Goal: Book appointment/travel/reservation

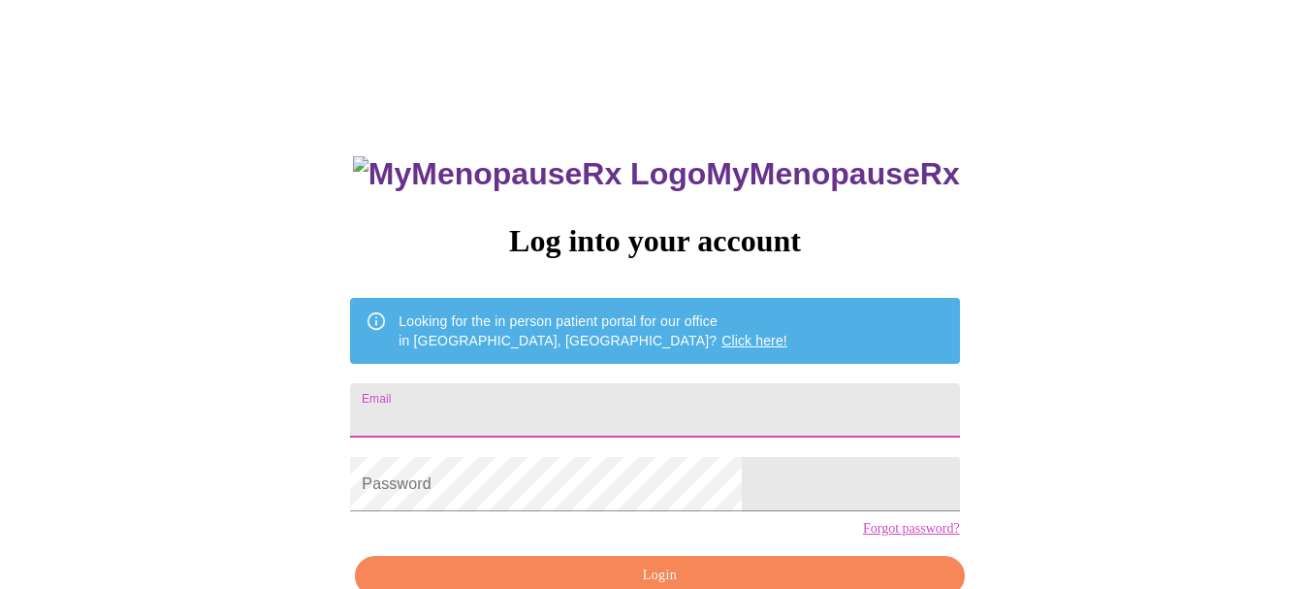
click at [660, 395] on input "Email" at bounding box center [654, 410] width 609 height 54
click at [646, 429] on form "Email [EMAIL_ADDRESS]l" at bounding box center [654, 410] width 609 height 74
click at [650, 408] on input "[EMAIL_ADDRESS]l" at bounding box center [654, 410] width 609 height 54
type input "[EMAIL_ADDRESS][DOMAIN_NAME]"
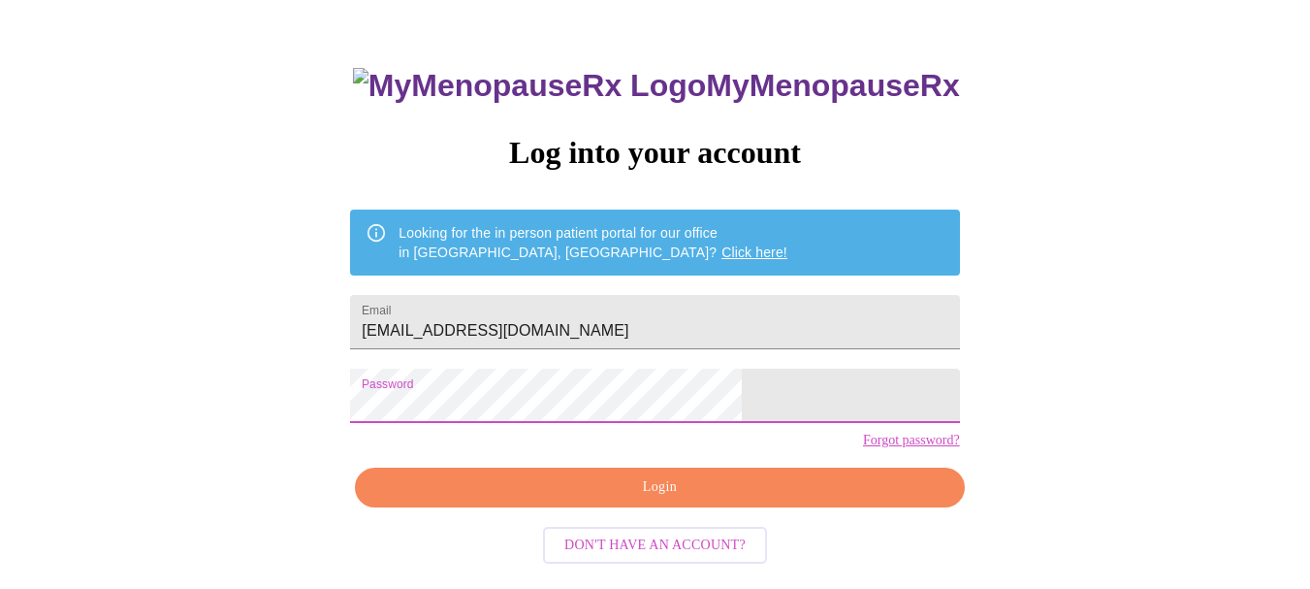
scroll to position [108, 0]
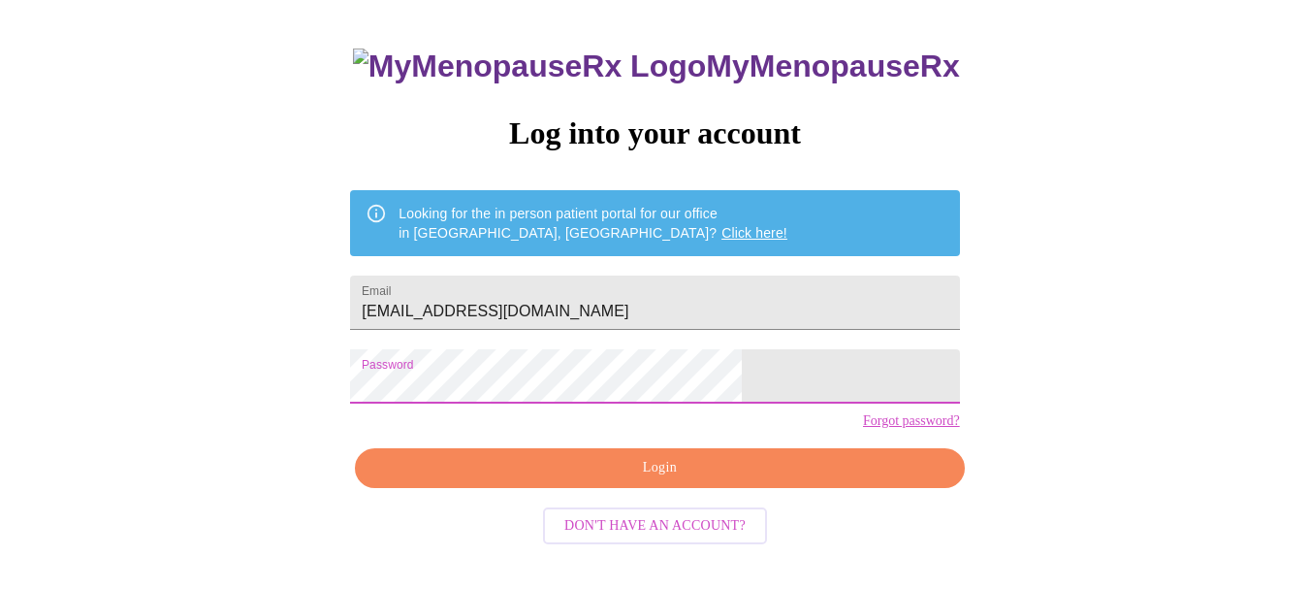
click at [751, 480] on span "Login" at bounding box center [659, 468] width 564 height 24
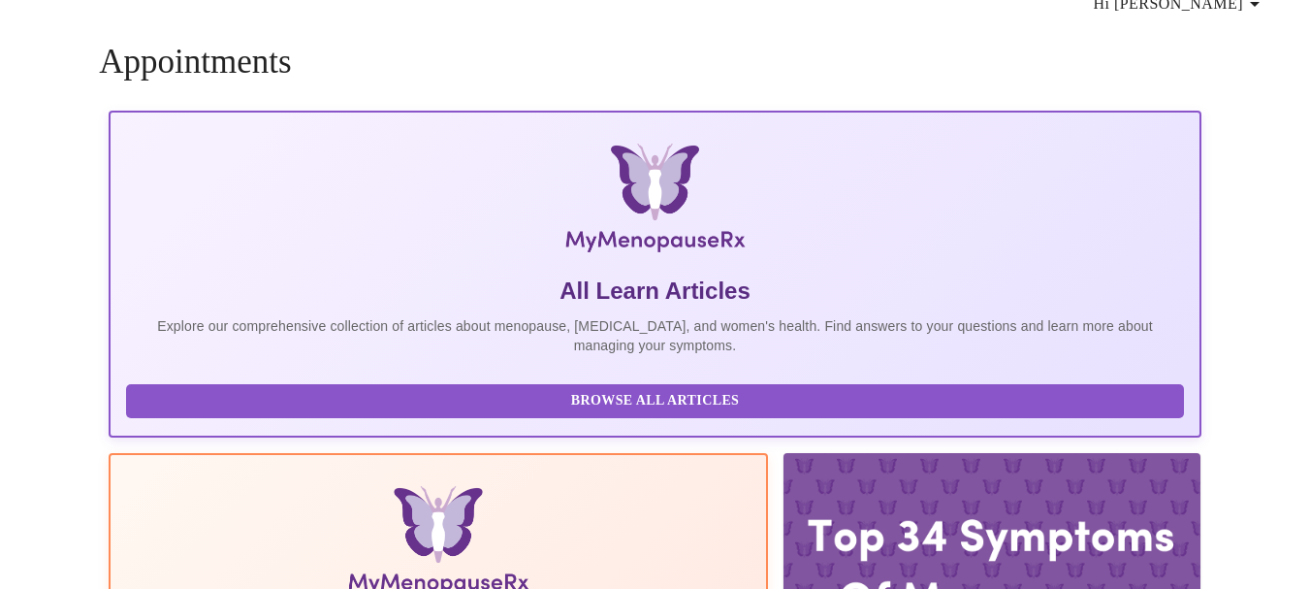
scroll to position [107, 0]
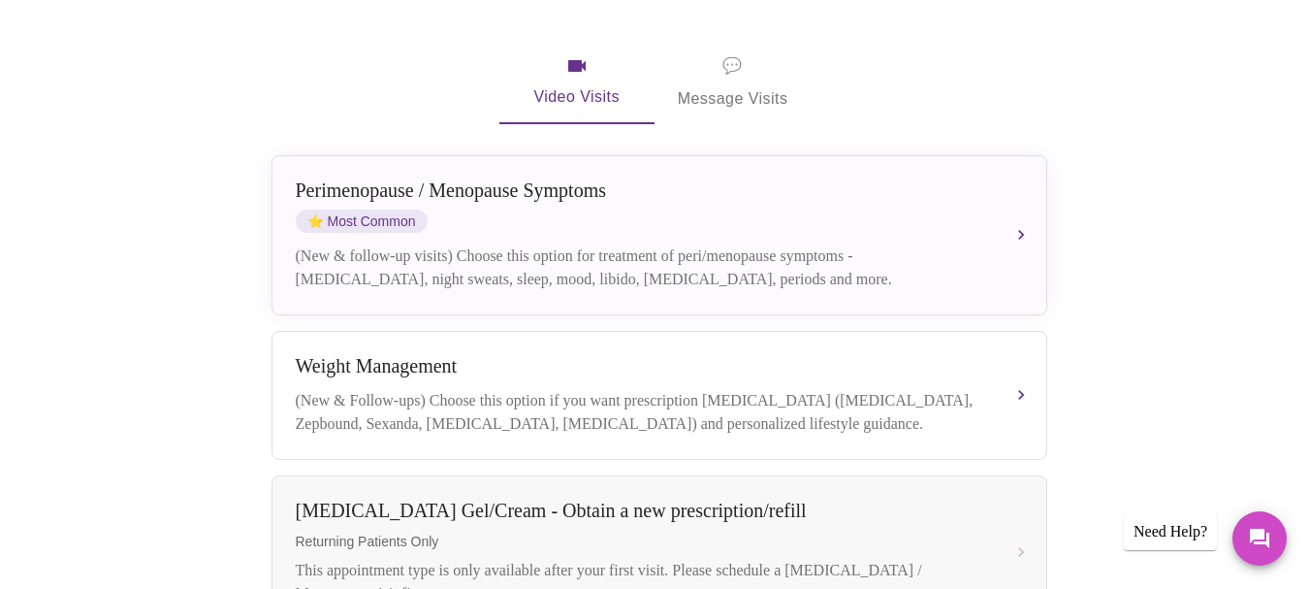
scroll to position [398, 0]
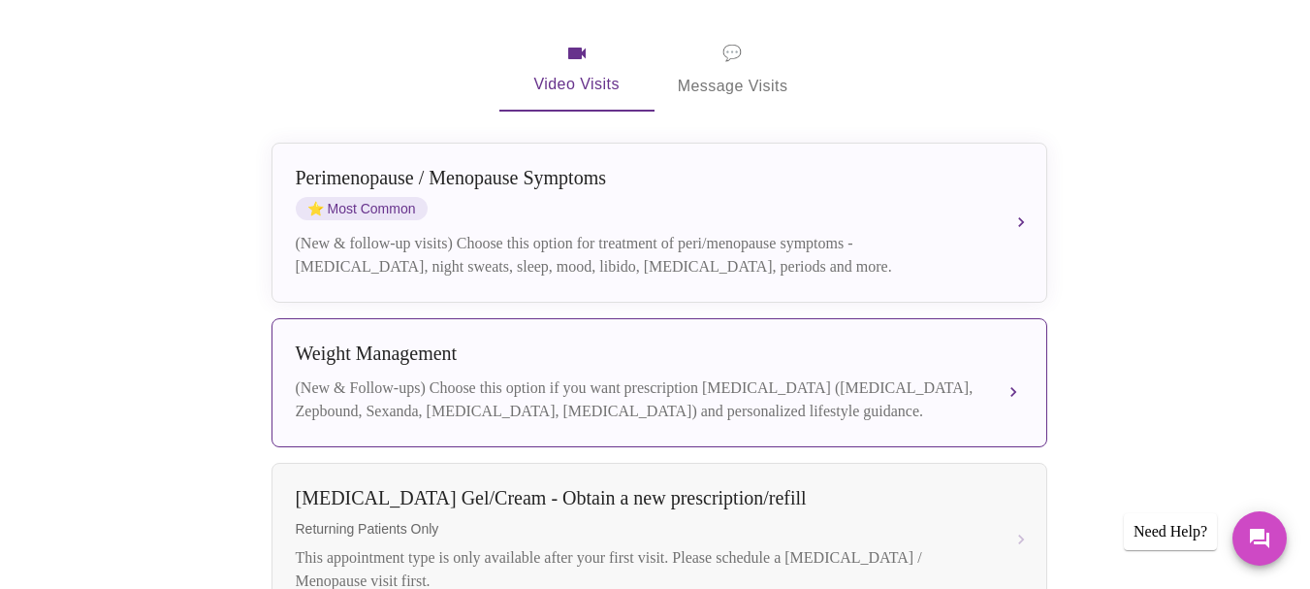
click at [712, 376] on div "(New & Follow-ups) Choose this option if you want prescription [MEDICAL_DATA] (…" at bounding box center [640, 399] width 689 height 47
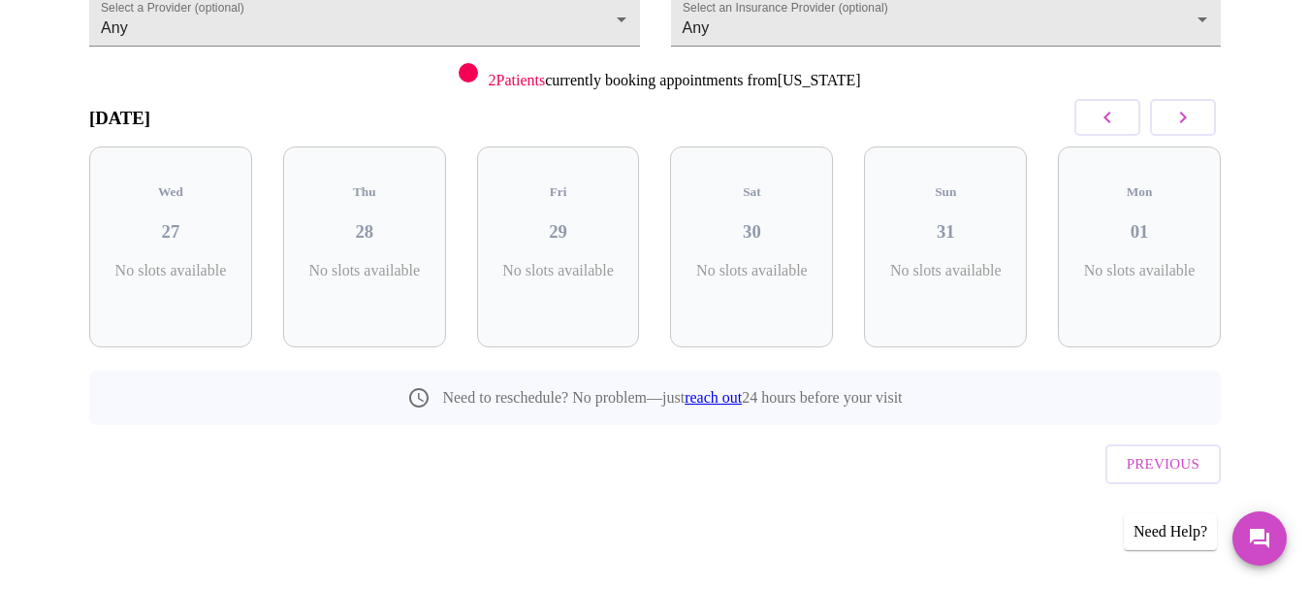
scroll to position [174, 0]
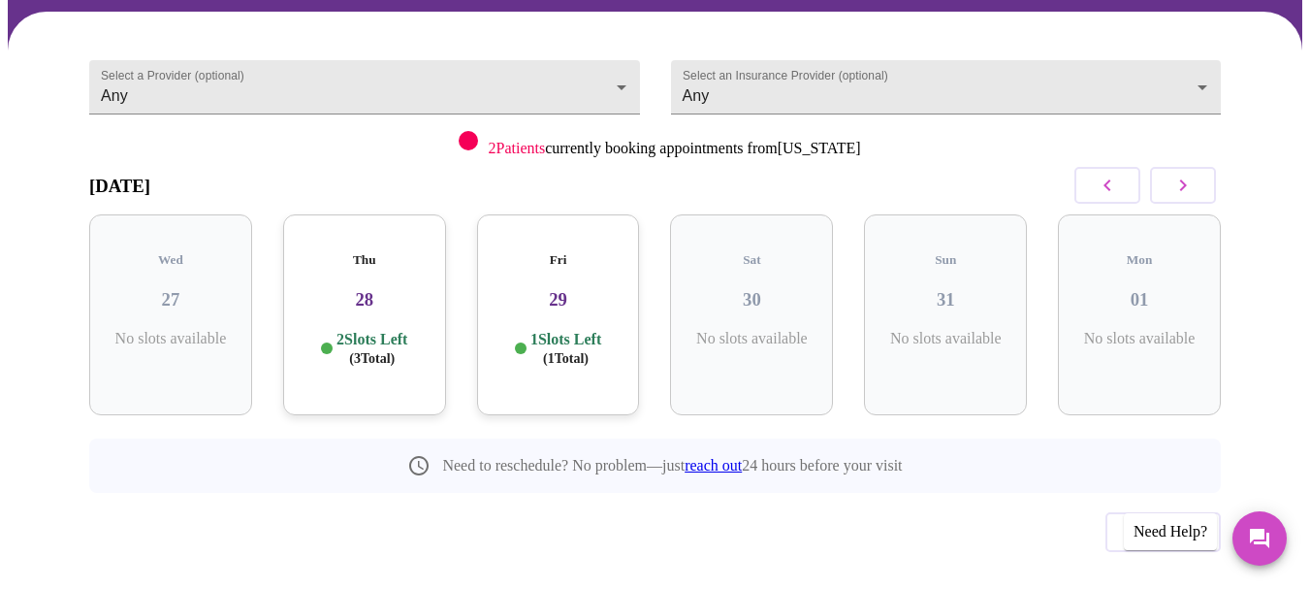
click at [375, 330] on p "2 Slots Left ( 3 Total)" at bounding box center [372, 349] width 71 height 38
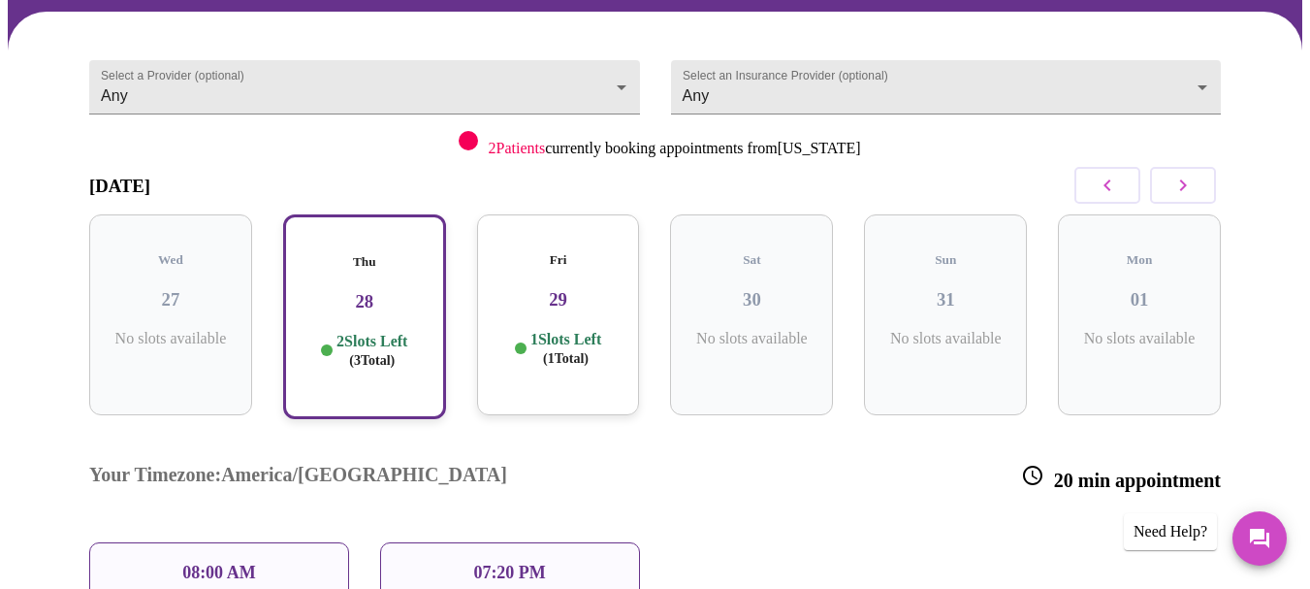
click at [532, 563] on p "07:20 PM" at bounding box center [509, 573] width 72 height 20
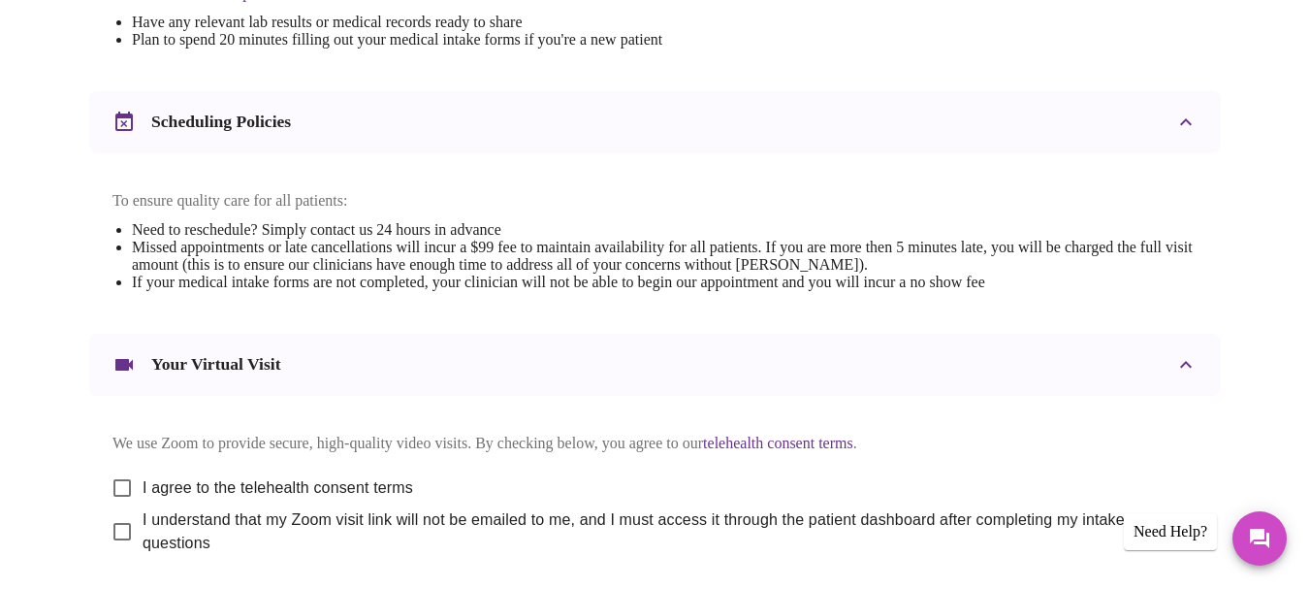
scroll to position [698, 0]
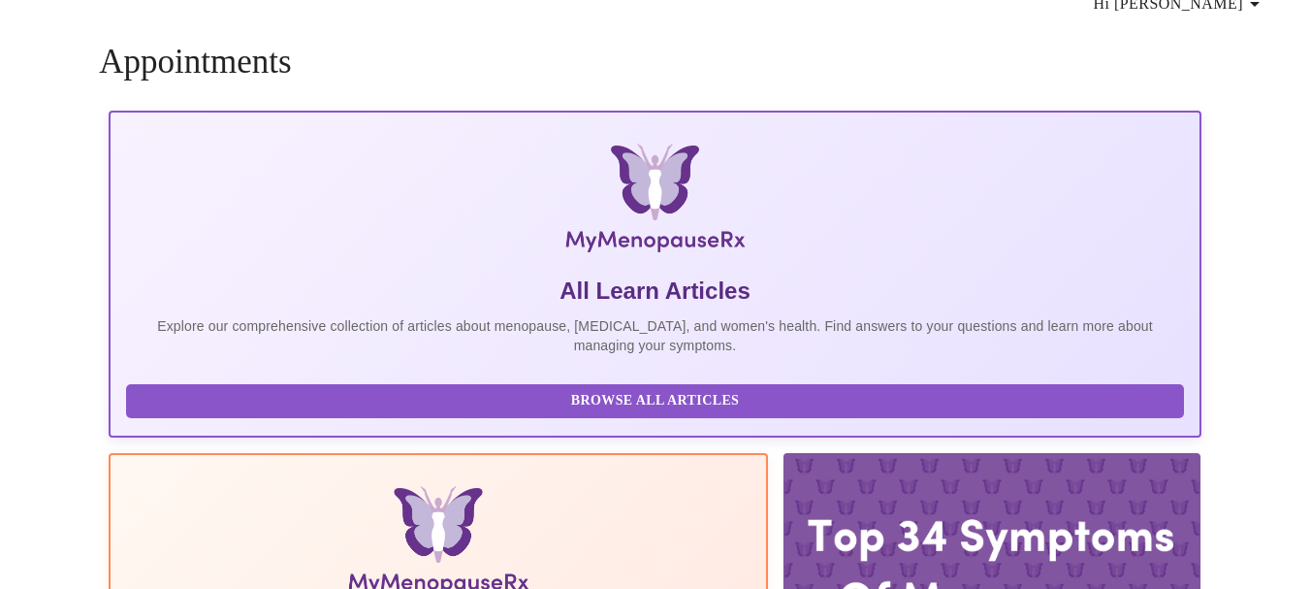
scroll to position [142, 0]
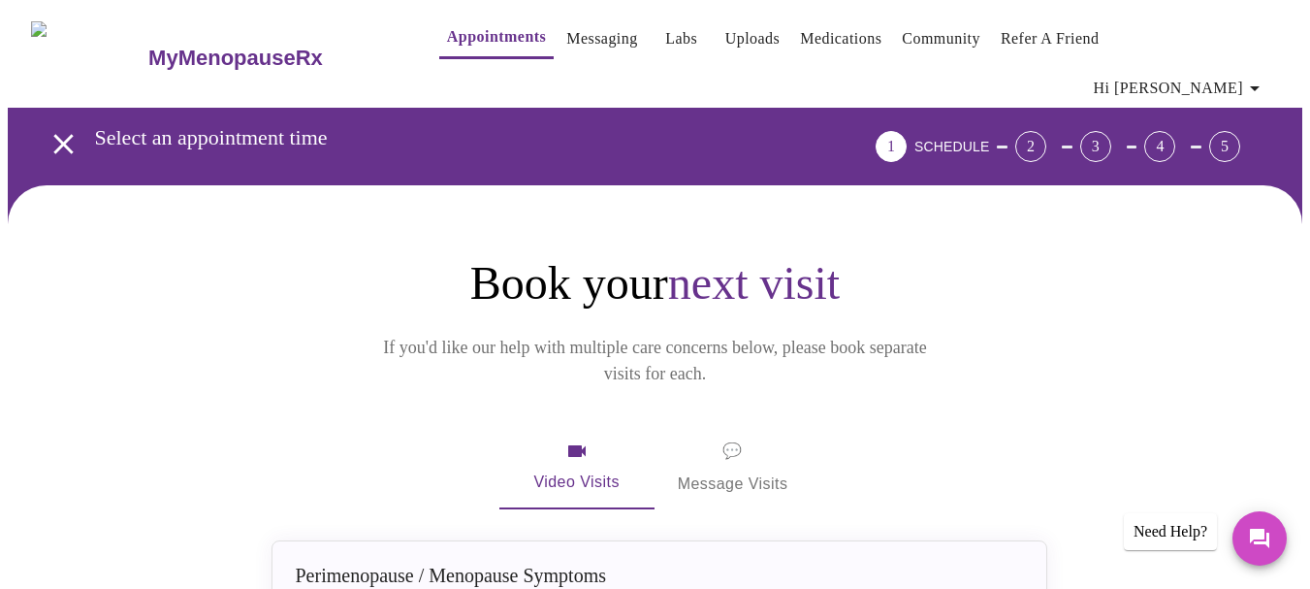
drag, startPoint x: 688, startPoint y: 538, endPoint x: 1234, endPoint y: 480, distance: 549.1
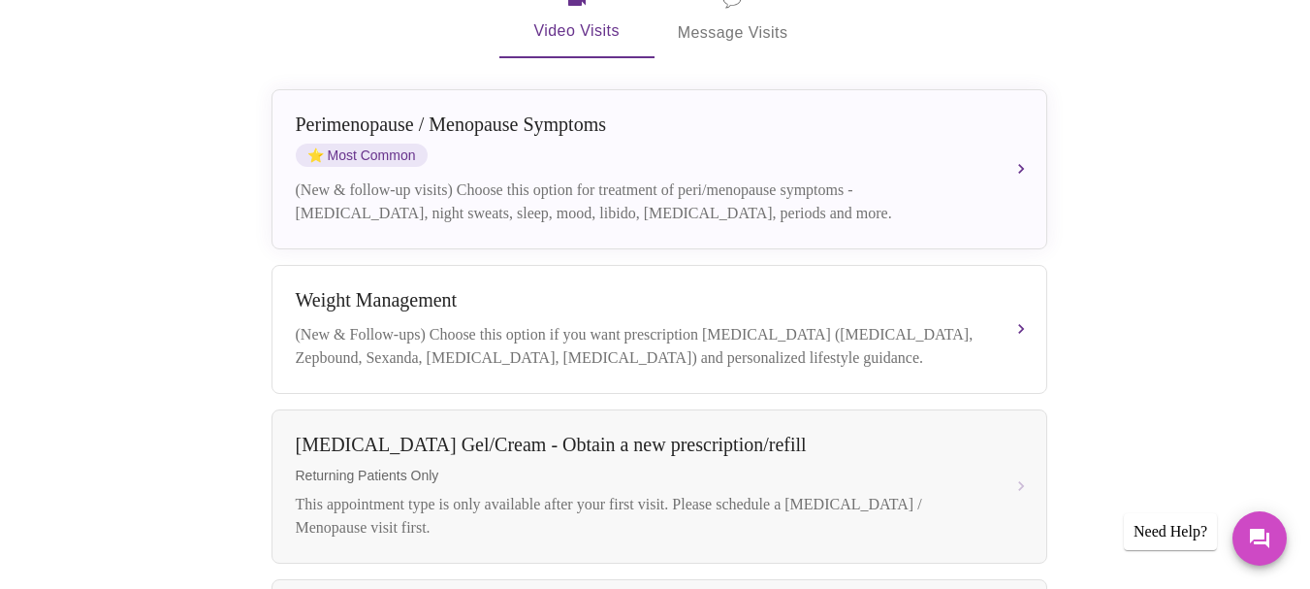
scroll to position [502, 0]
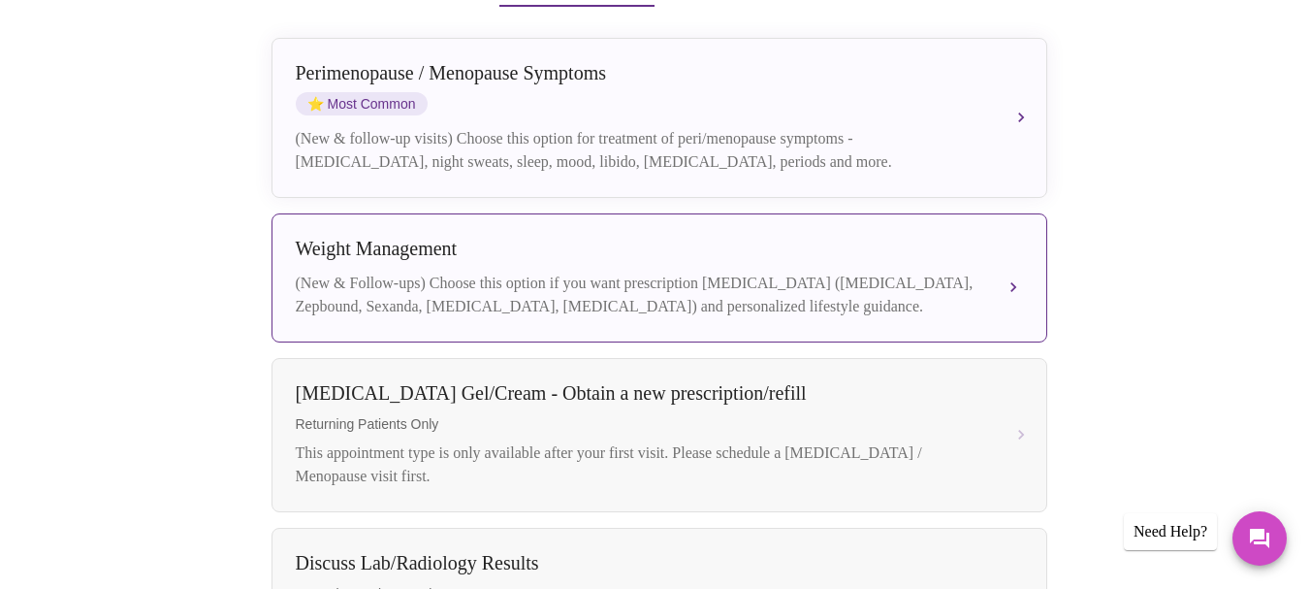
click at [908, 270] on button "[MEDICAL_DATA] (New & Follow-ups) Choose this option if you want prescription […" at bounding box center [660, 277] width 776 height 129
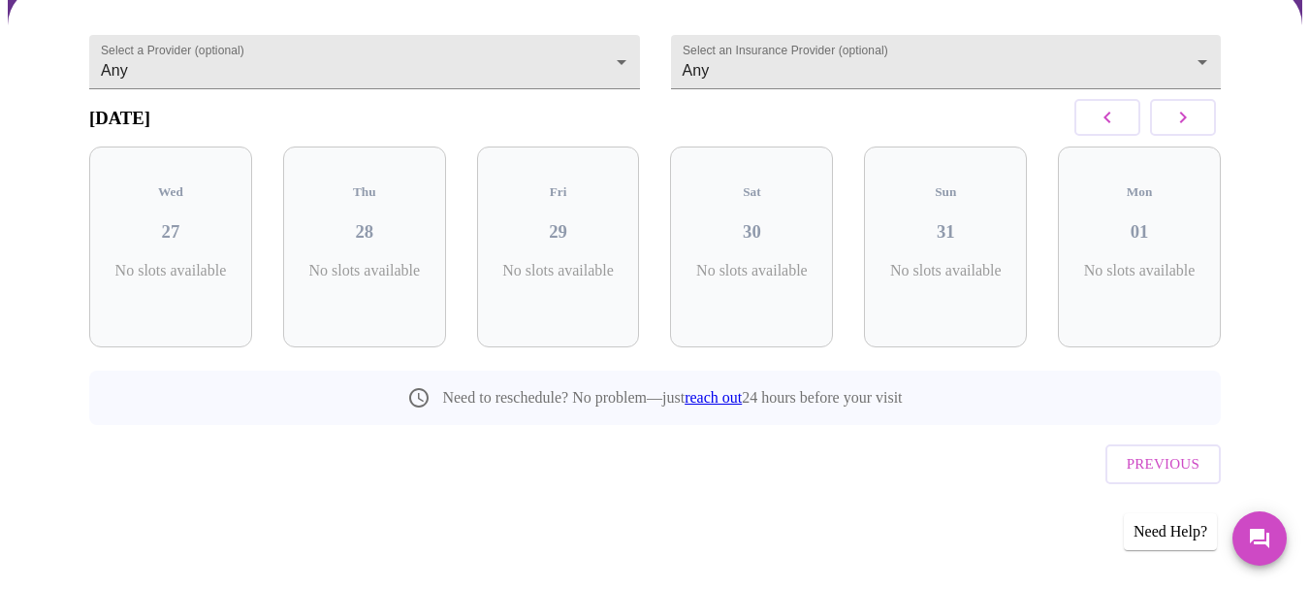
scroll to position [141, 0]
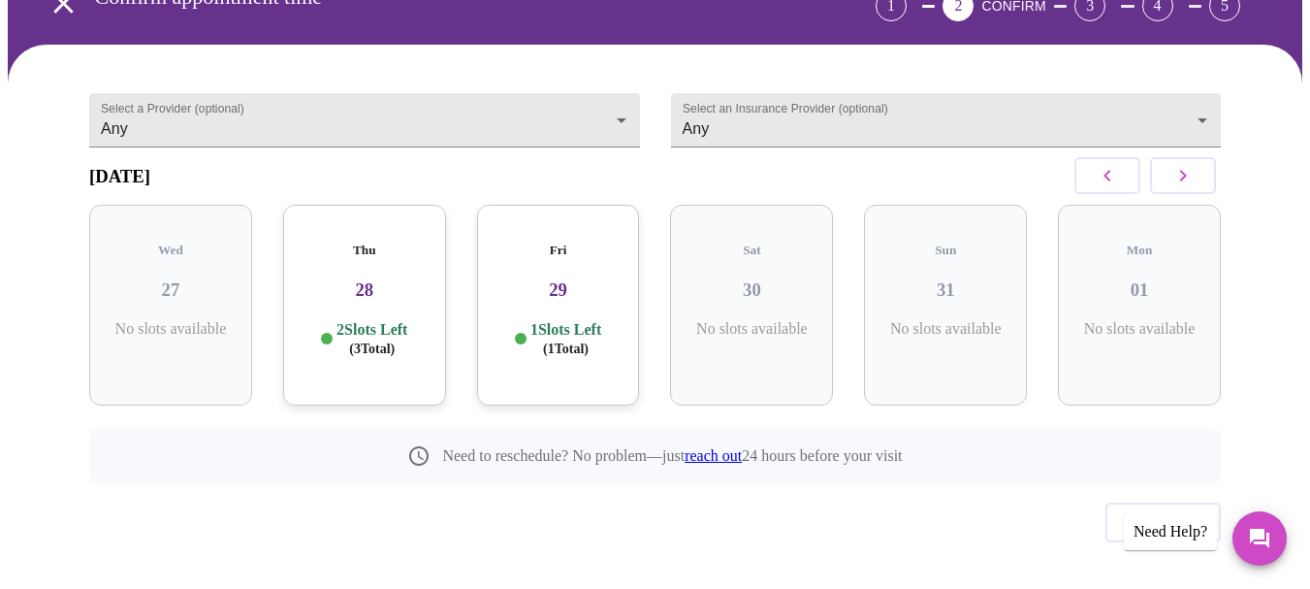
click at [583, 320] on p "1 Slots Left ( 1 Total)" at bounding box center [566, 339] width 71 height 38
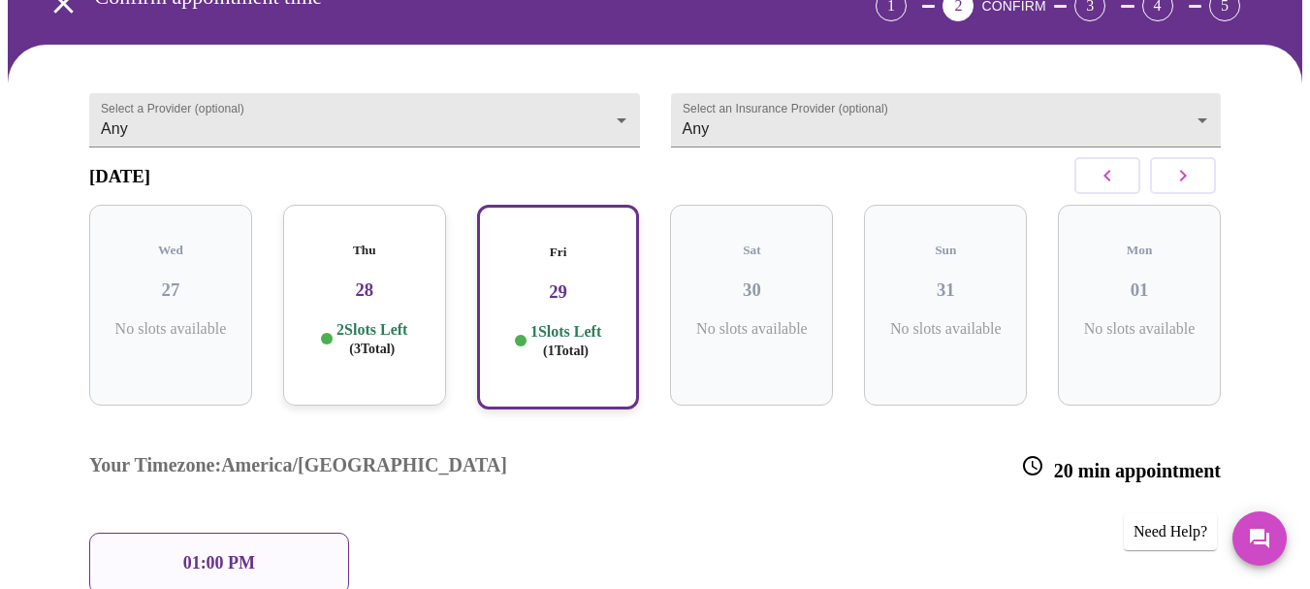
click at [346, 277] on div "Thu 28 2 Slots Left ( 3 Total)" at bounding box center [364, 305] width 163 height 201
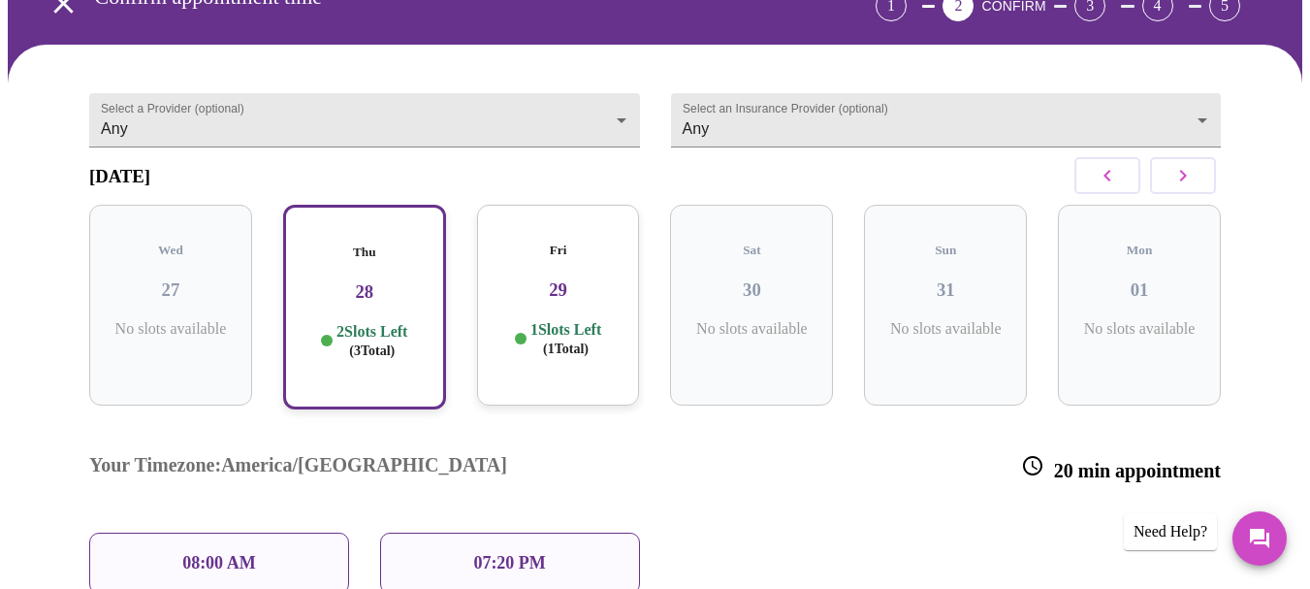
click at [453, 532] on div "07:20 PM" at bounding box center [510, 562] width 260 height 61
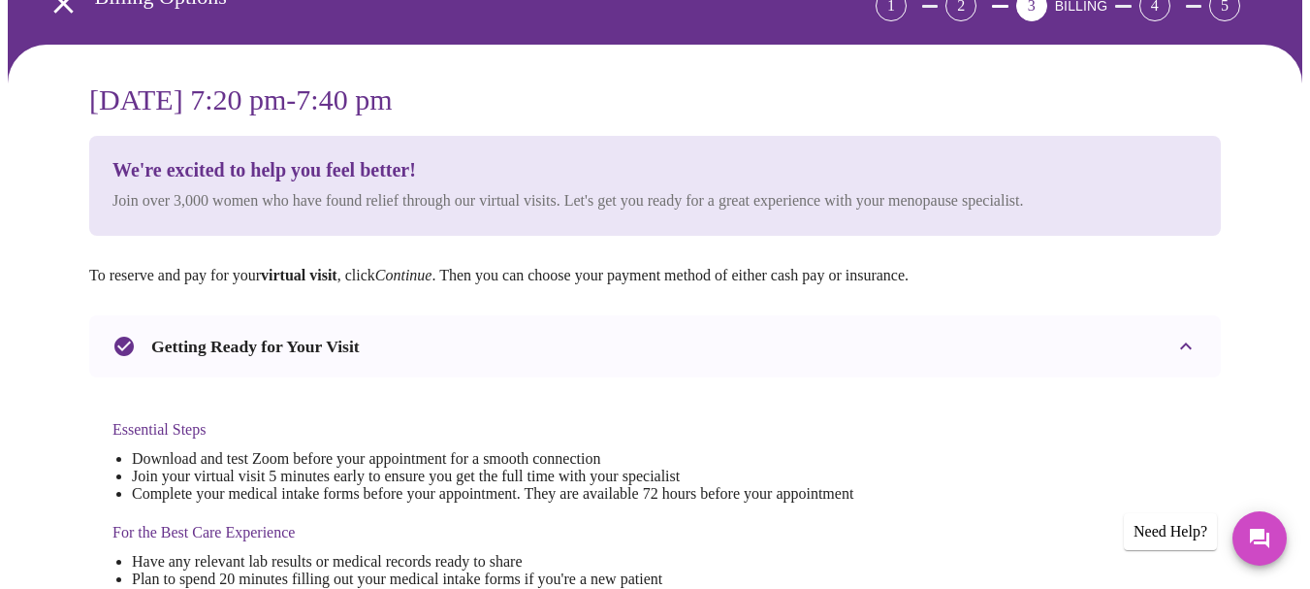
scroll to position [0, 0]
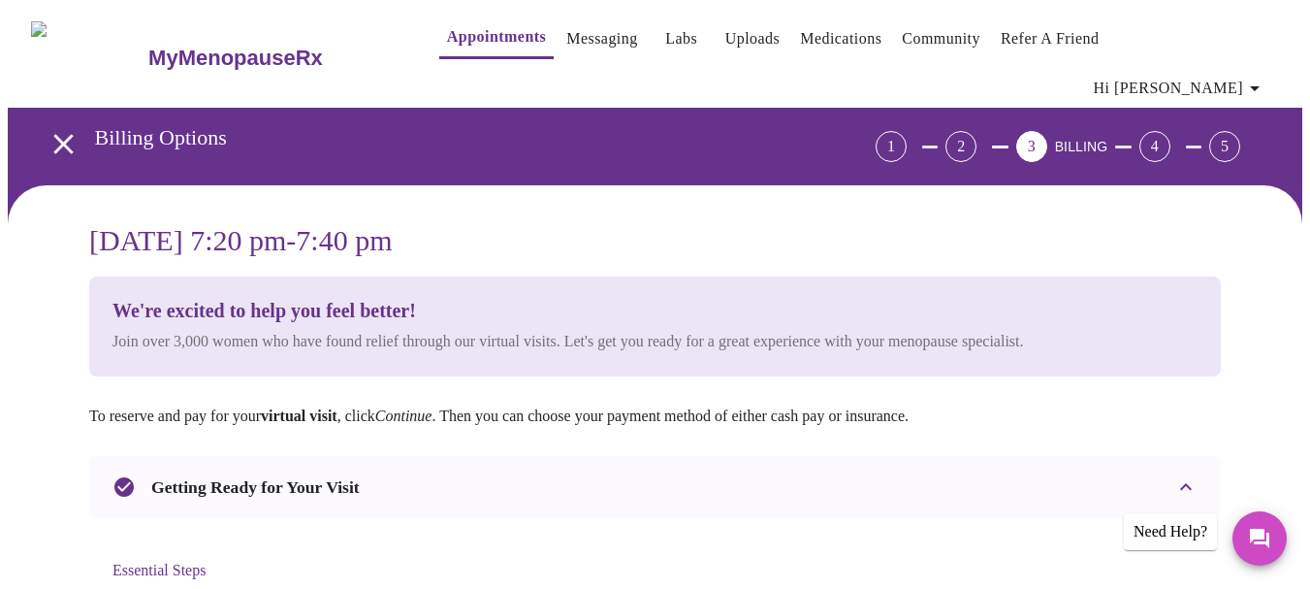
click at [741, 31] on link "Uploads" at bounding box center [752, 38] width 55 height 27
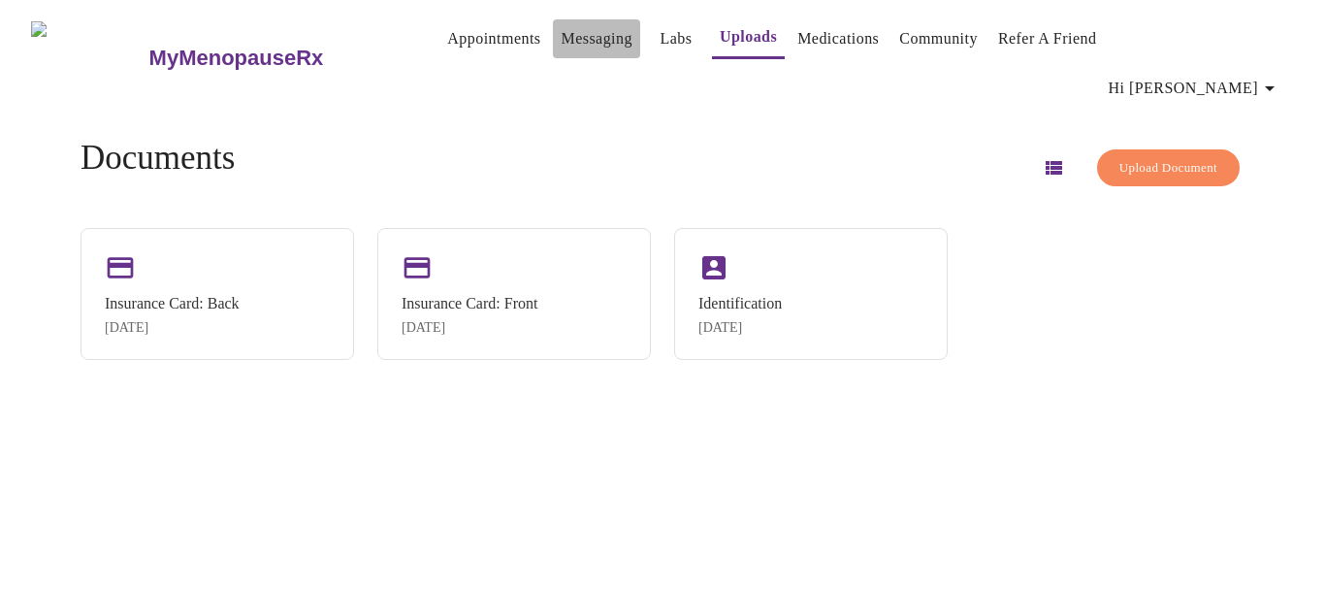
click at [579, 41] on link "Messaging" at bounding box center [596, 38] width 71 height 27
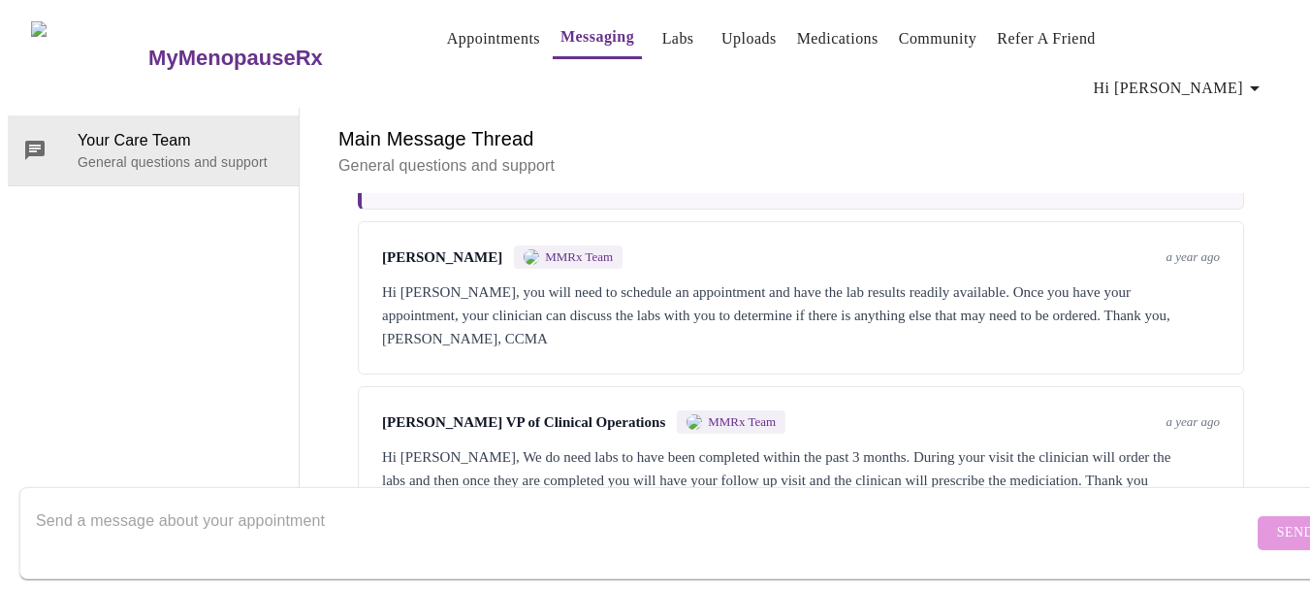
scroll to position [1865, 0]
click at [135, 270] on div "Your Care Team General questions and support" at bounding box center [154, 324] width 292 height 432
click at [173, 504] on textarea "Send a message about your appointment" at bounding box center [644, 532] width 1217 height 62
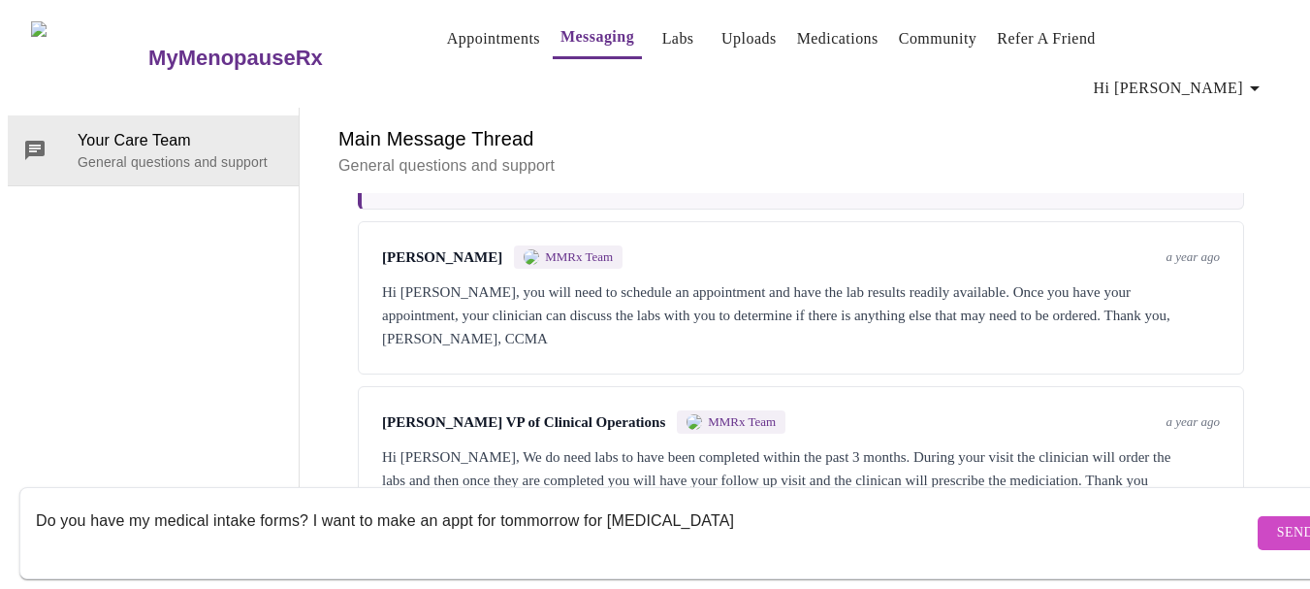
click at [579, 501] on textarea "Do you have my medical intake forms? I want to make an appt for tommorrow for […" at bounding box center [644, 532] width 1217 height 62
click at [822, 505] on textarea "Do you have my medical intake forms? I want to make an appt for tommorrow or [D…" at bounding box center [644, 532] width 1217 height 62
type textarea "Do you have my medical intake forms? I want to make an appt for tommorrow or [D…"
click at [1277, 521] on span "Send" at bounding box center [1295, 533] width 37 height 24
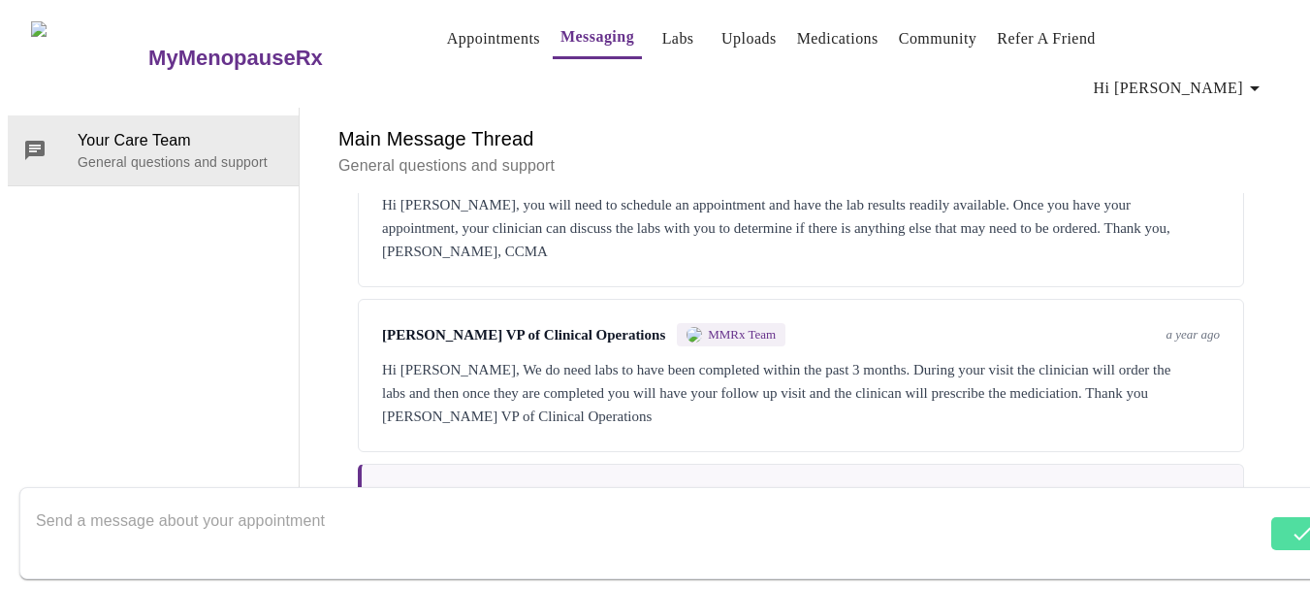
scroll to position [1982, 0]
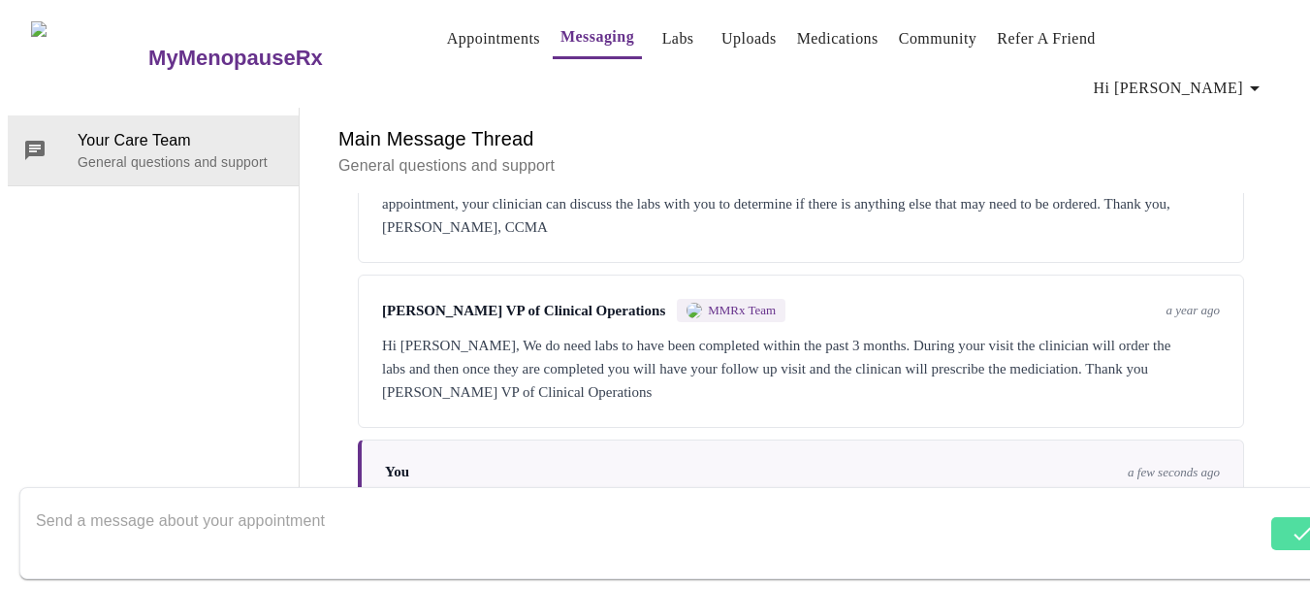
click at [1250, 505] on form at bounding box center [683, 533] width 1328 height 92
click at [1303, 108] on div "Main Message Thread General questions and support Messages are typically review…" at bounding box center [801, 324] width 1003 height 432
click at [1238, 75] on span "Hi [PERSON_NAME]" at bounding box center [1180, 88] width 173 height 27
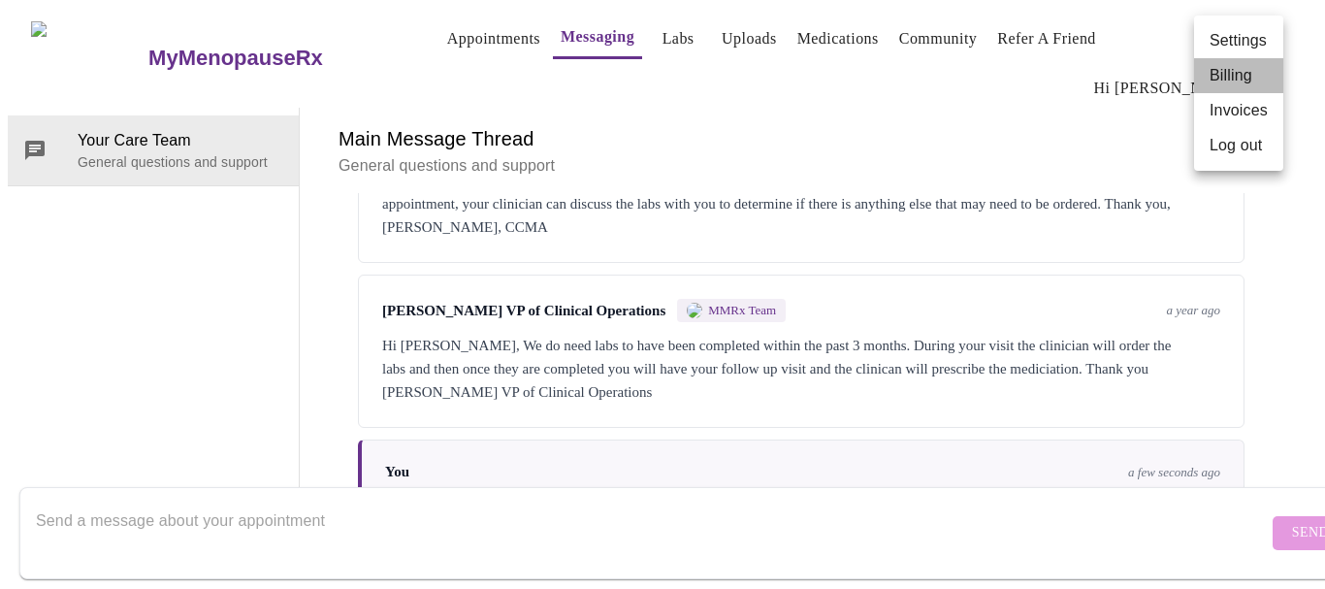
click at [1229, 77] on li "Billing" at bounding box center [1238, 75] width 89 height 35
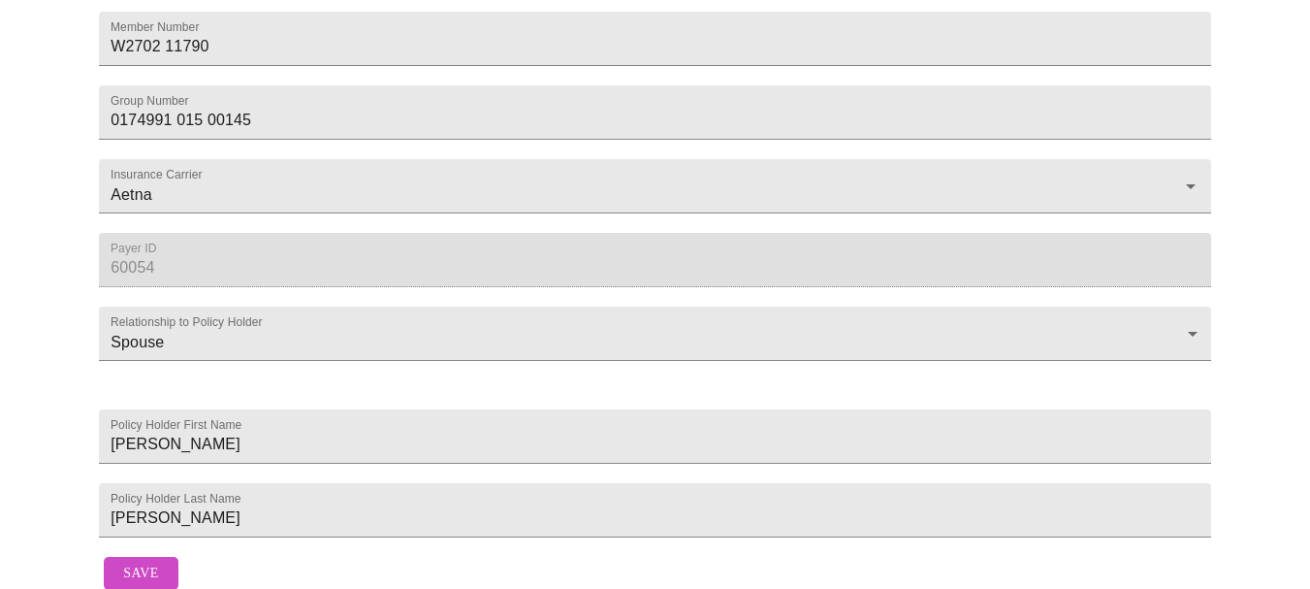
scroll to position [786, 0]
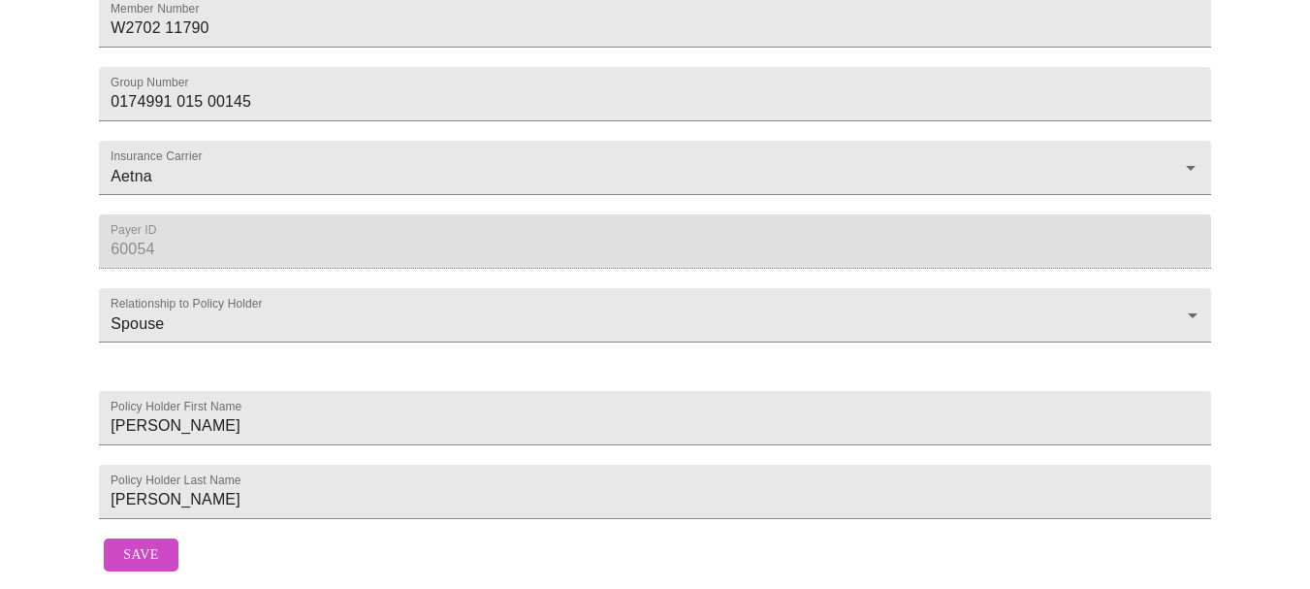
click at [152, 543] on span "Save" at bounding box center [140, 555] width 35 height 24
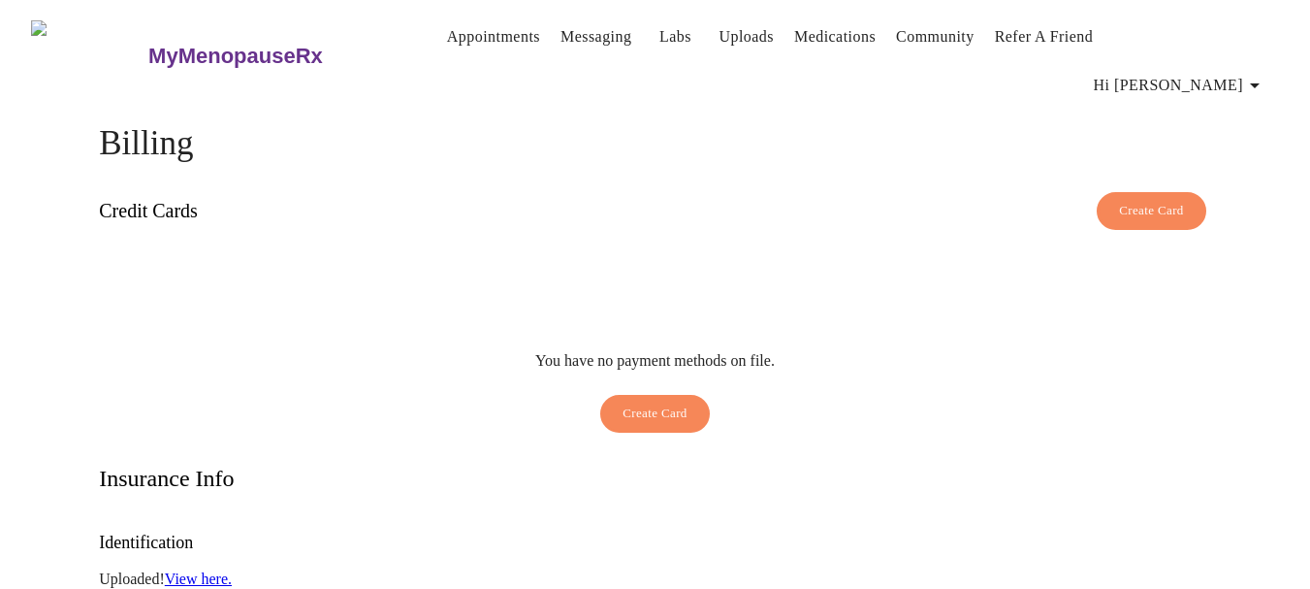
click at [571, 38] on link "Messaging" at bounding box center [596, 36] width 71 height 27
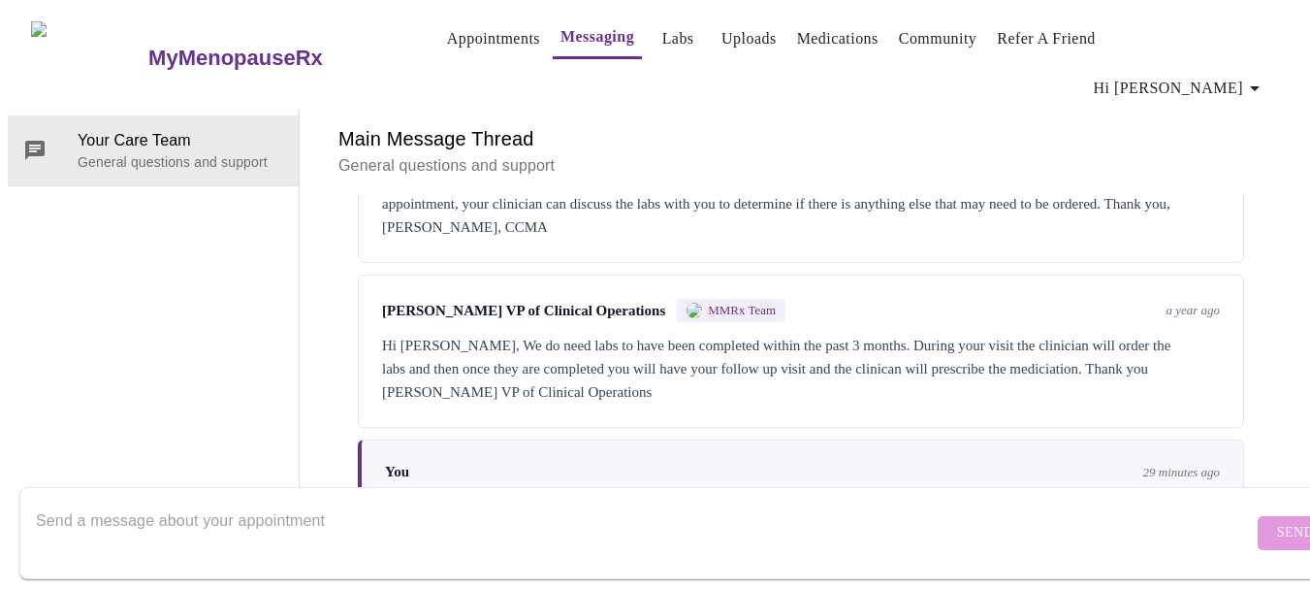
click at [229, 46] on h3 "MyMenopauseRx" at bounding box center [235, 58] width 175 height 25
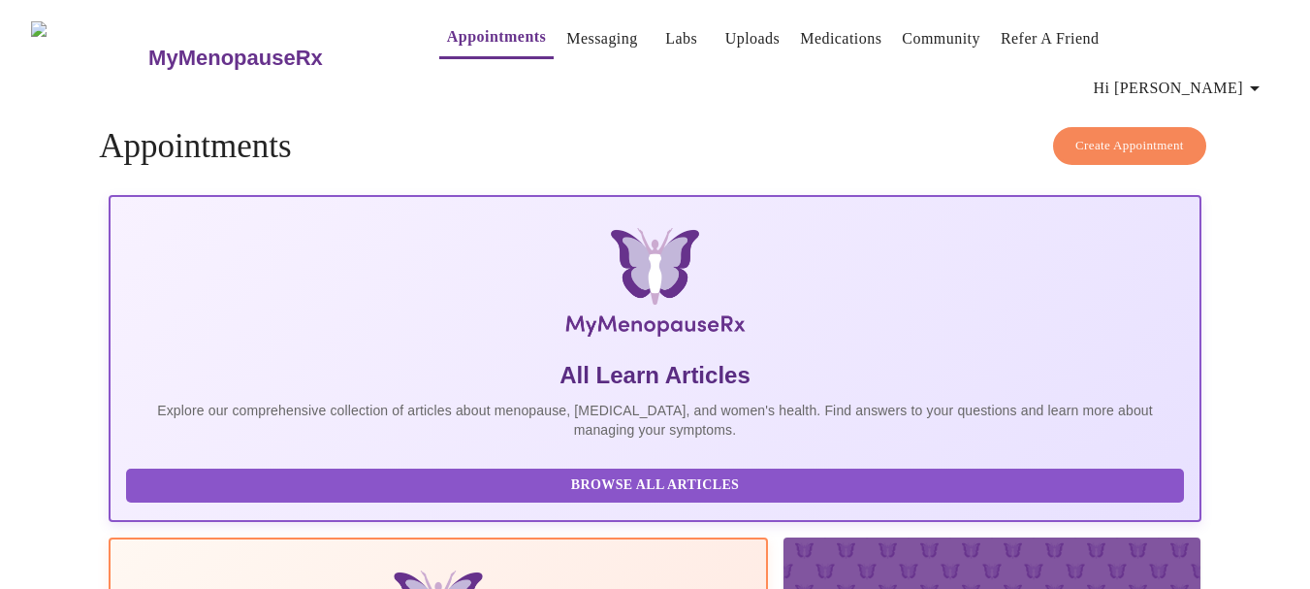
click at [482, 43] on link "Appointments" at bounding box center [496, 36] width 99 height 27
click at [195, 46] on h3 "MyMenopauseRx" at bounding box center [235, 58] width 175 height 25
